Goal: Information Seeking & Learning: Learn about a topic

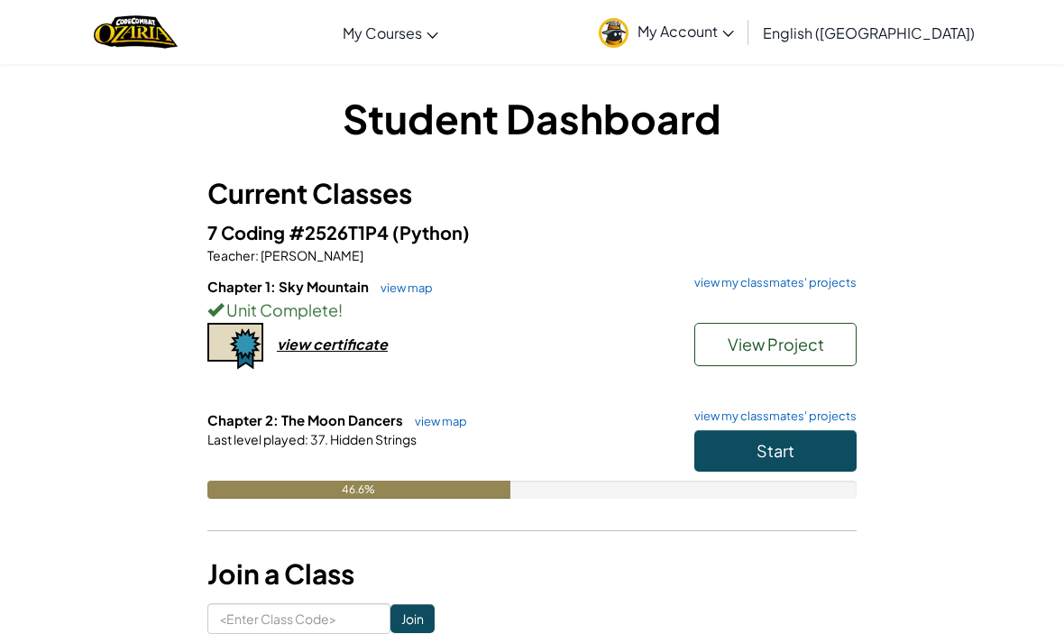
click at [798, 444] on button "Start" at bounding box center [775, 450] width 162 height 41
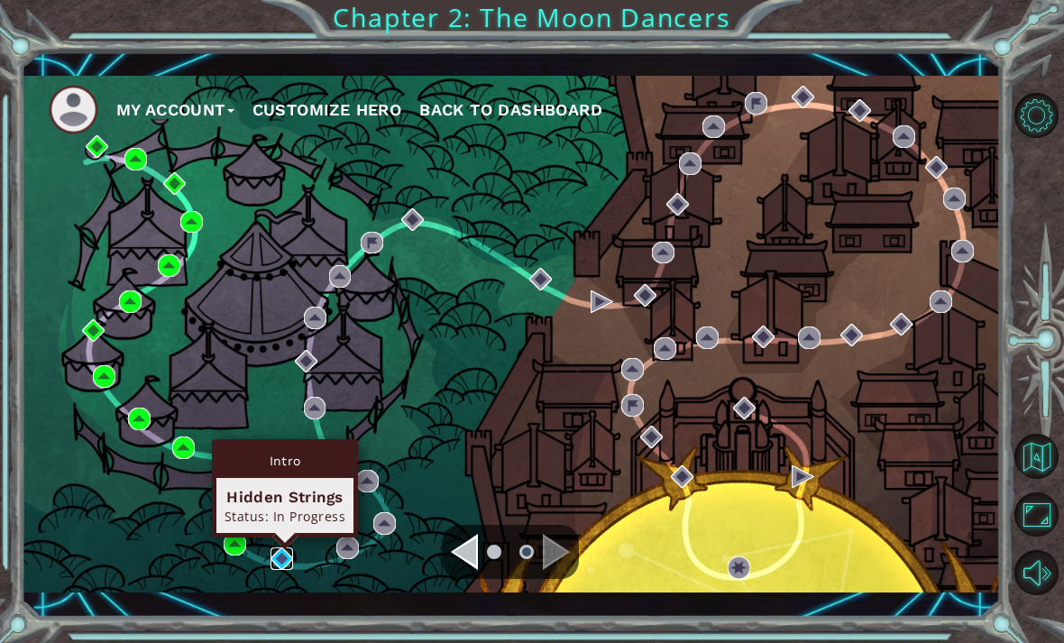
click at [283, 558] on img at bounding box center [281, 558] width 23 height 23
